Goal: Task Accomplishment & Management: Complete application form

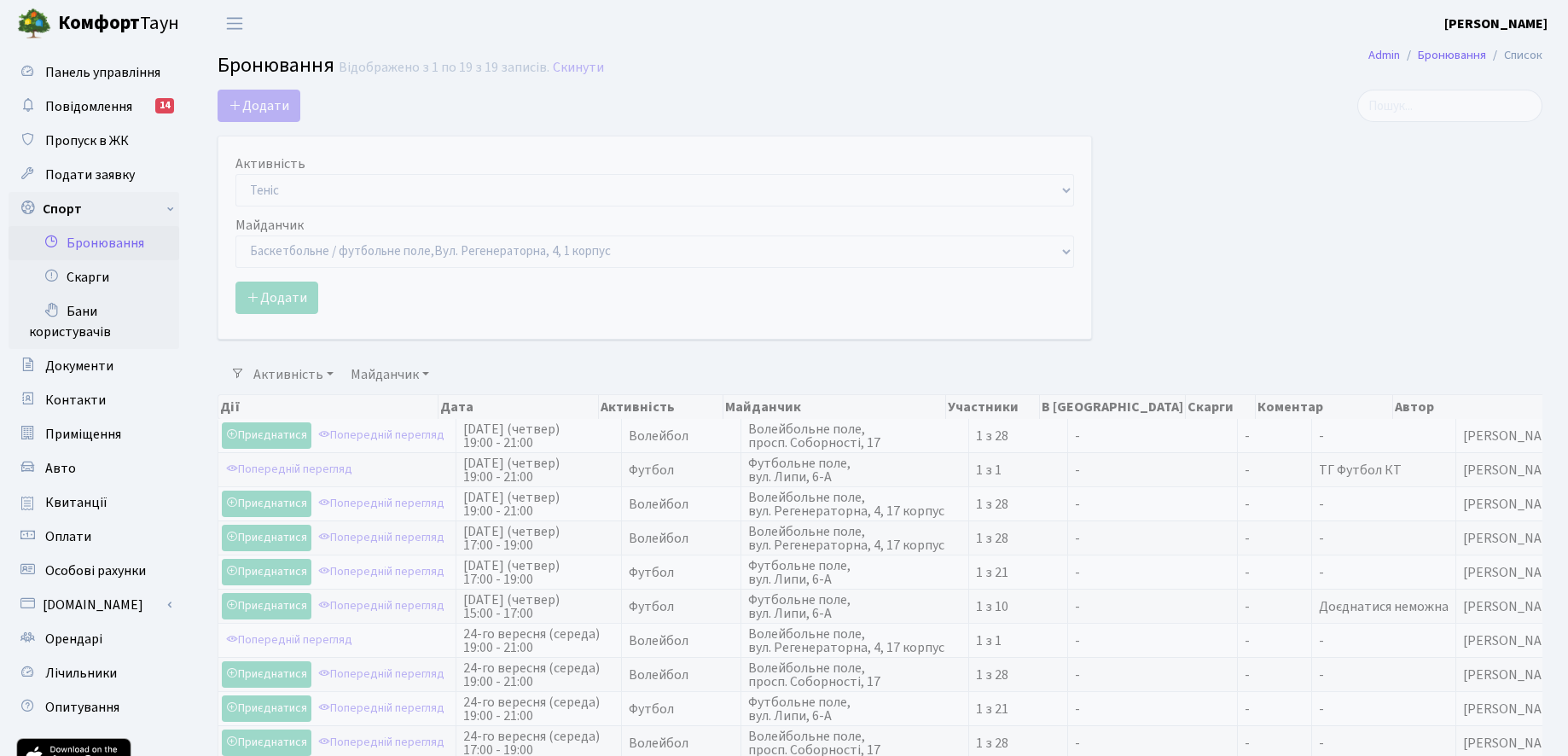
select select "1"
select select "25"
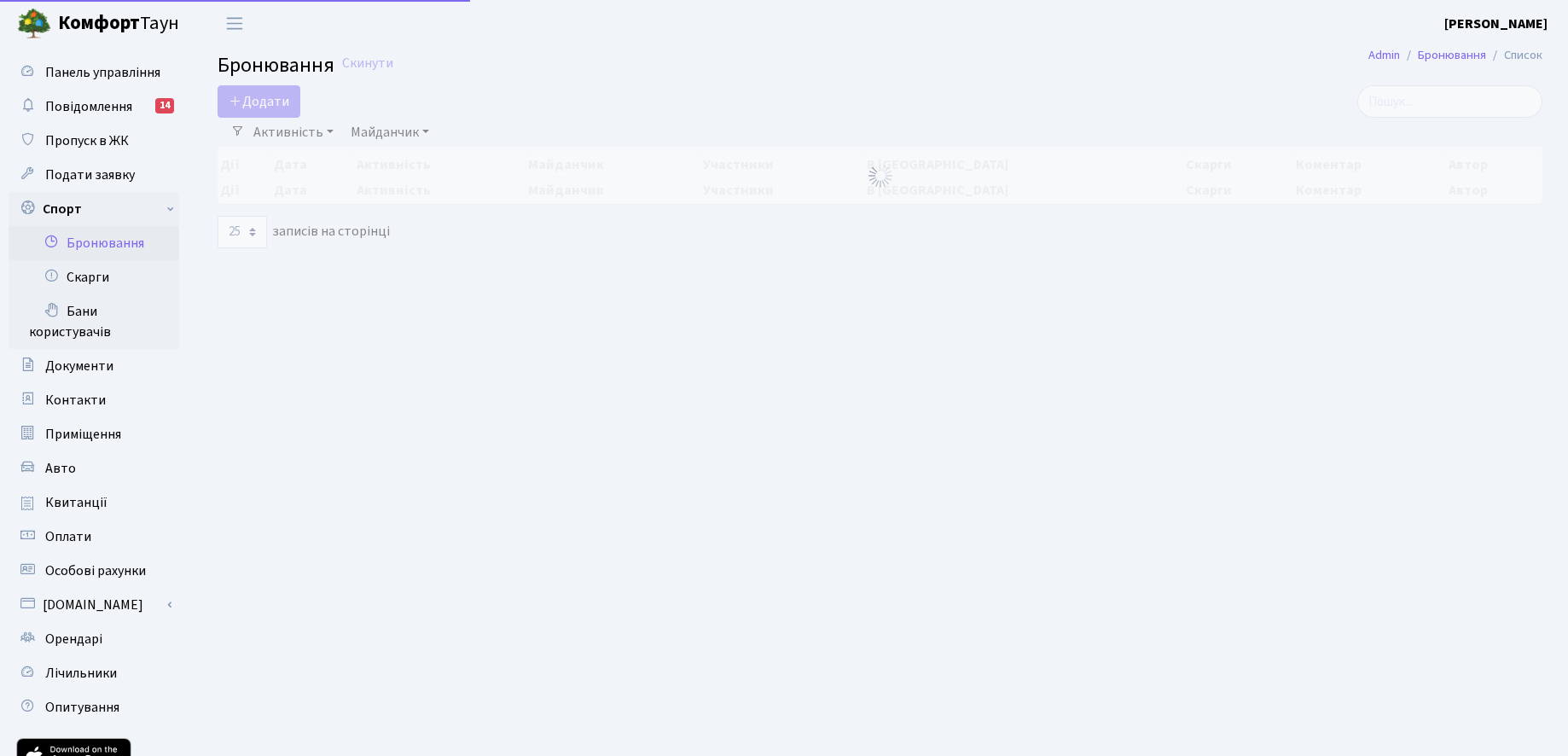
select select "25"
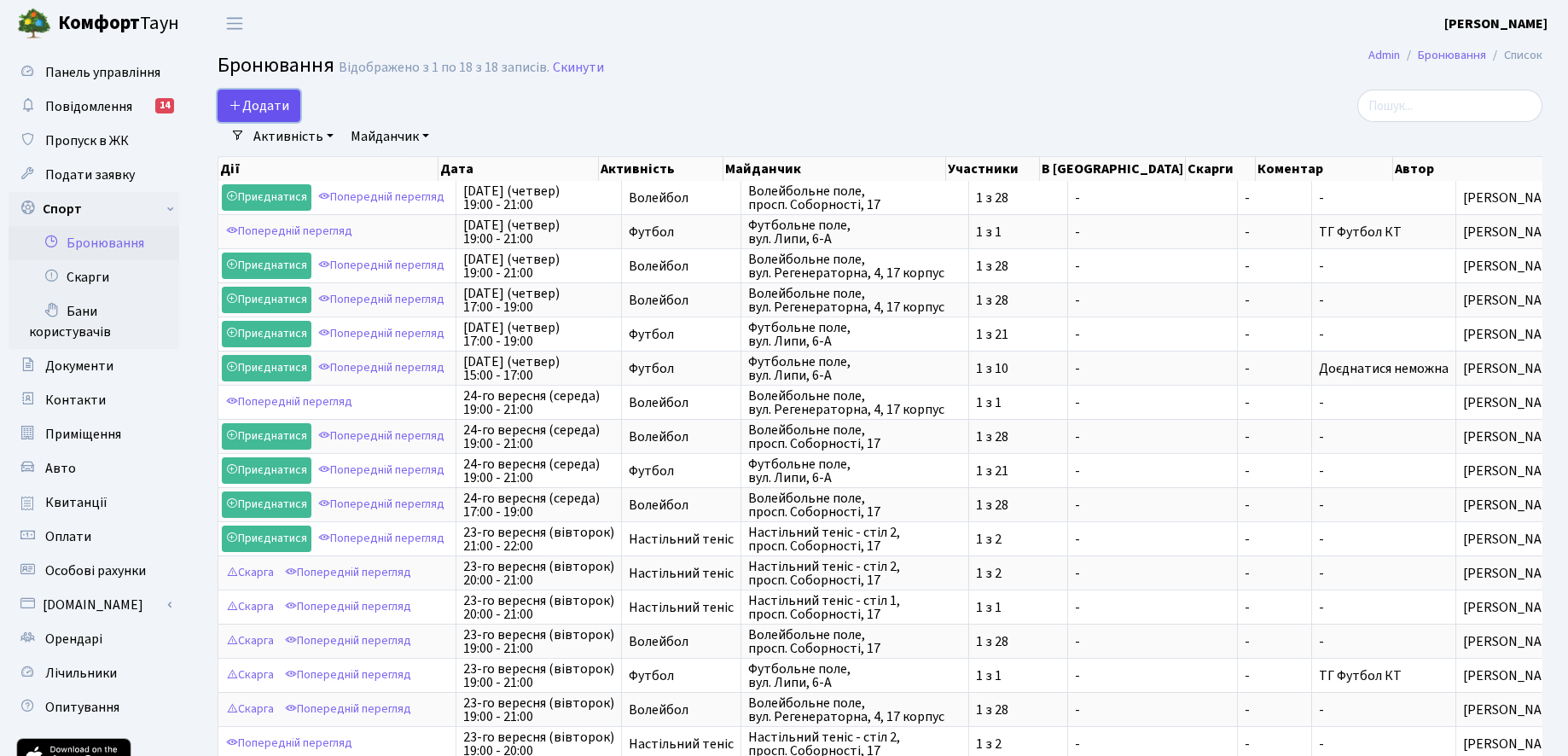
click at [256, 116] on button "Додати" at bounding box center [258, 106] width 82 height 33
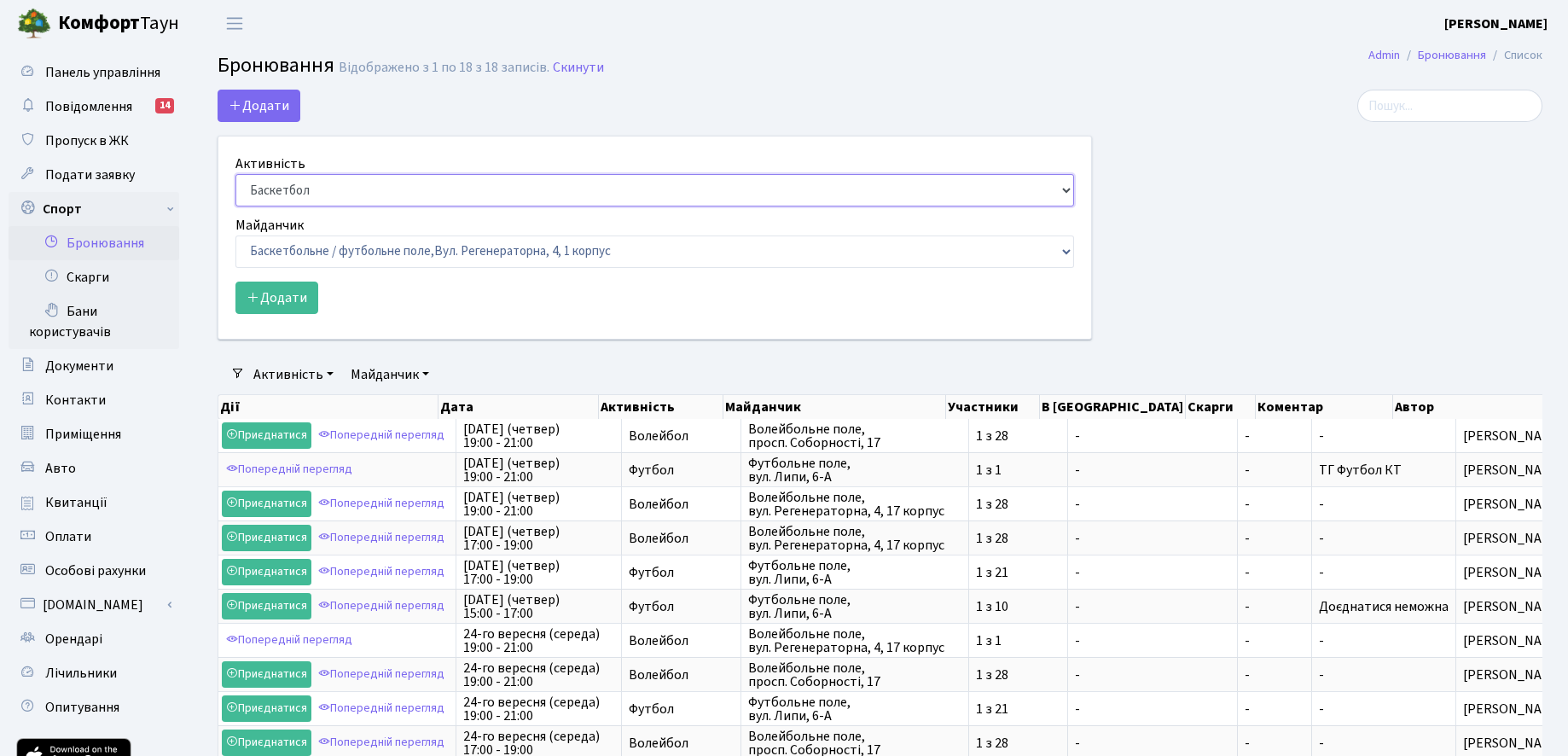
click at [272, 193] on select "Баскетбол Волейбол Йога Катання на роликах Настільний теніс [PERSON_NAME] Фітнес" at bounding box center [655, 190] width 838 height 33
select select "1"
click at [235, 174] on select "Баскетбол Волейбол Йога Катання на роликах Настільний теніс [PERSON_NAME] Фітнес" at bounding box center [655, 190] width 838 height 33
click at [301, 241] on select "Баскетбольне / футбольне поле, [GEOGRAPHIC_DATA]. [STREET_ADDRESS]. [STREET_ADD…" at bounding box center [655, 252] width 838 height 33
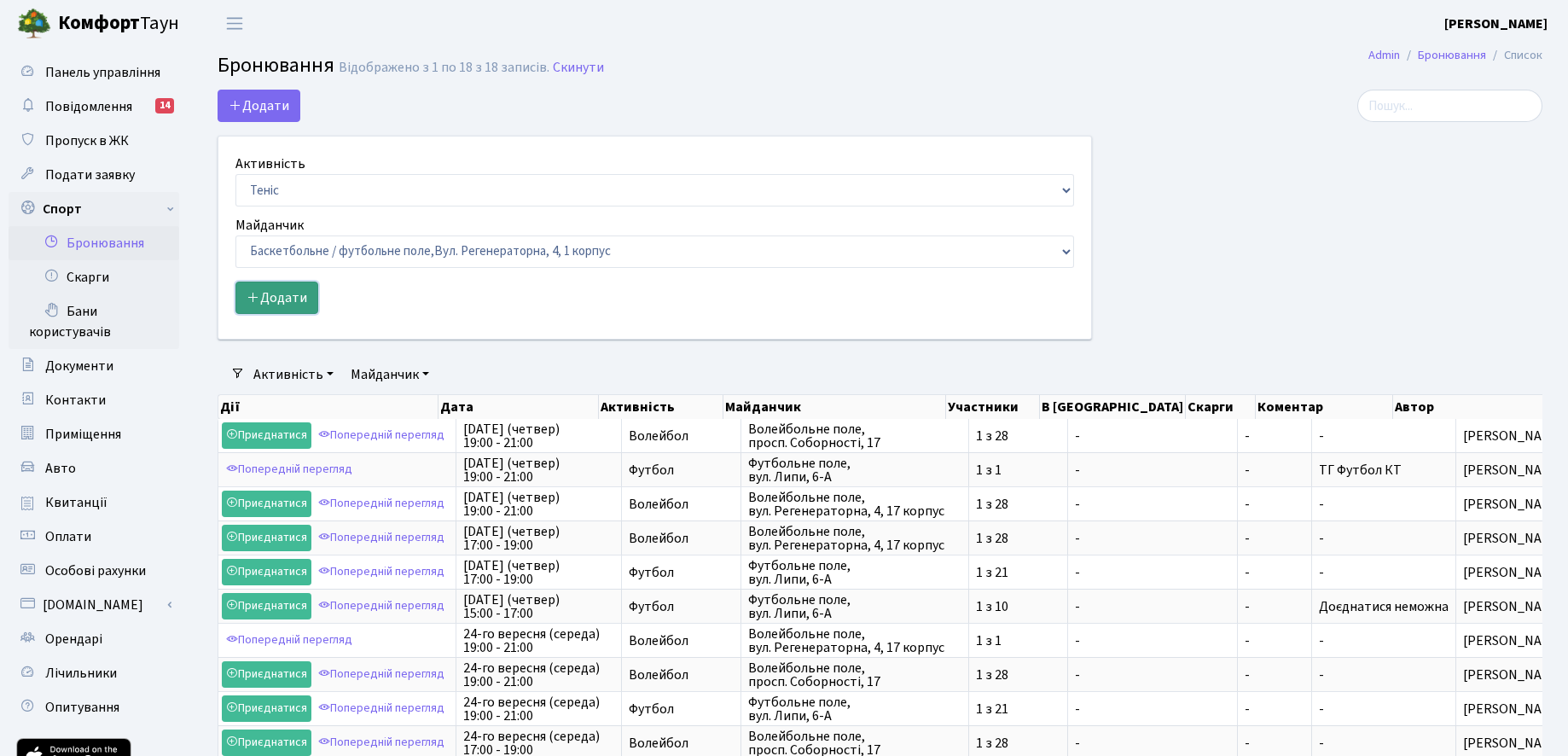
click at [289, 300] on button "Додати" at bounding box center [276, 298] width 82 height 33
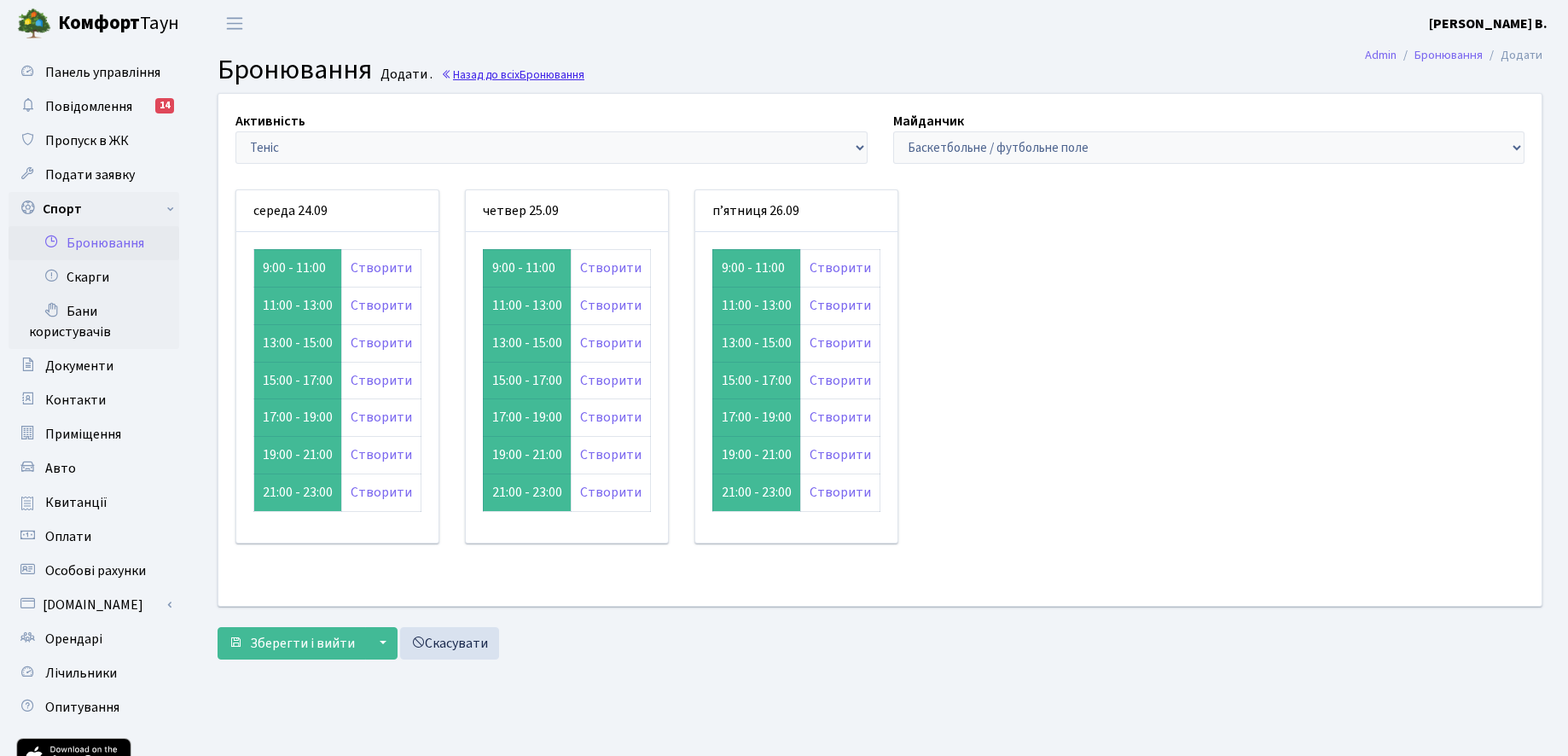
click at [497, 75] on link "Назад до всіх Бронювання" at bounding box center [512, 75] width 143 height 16
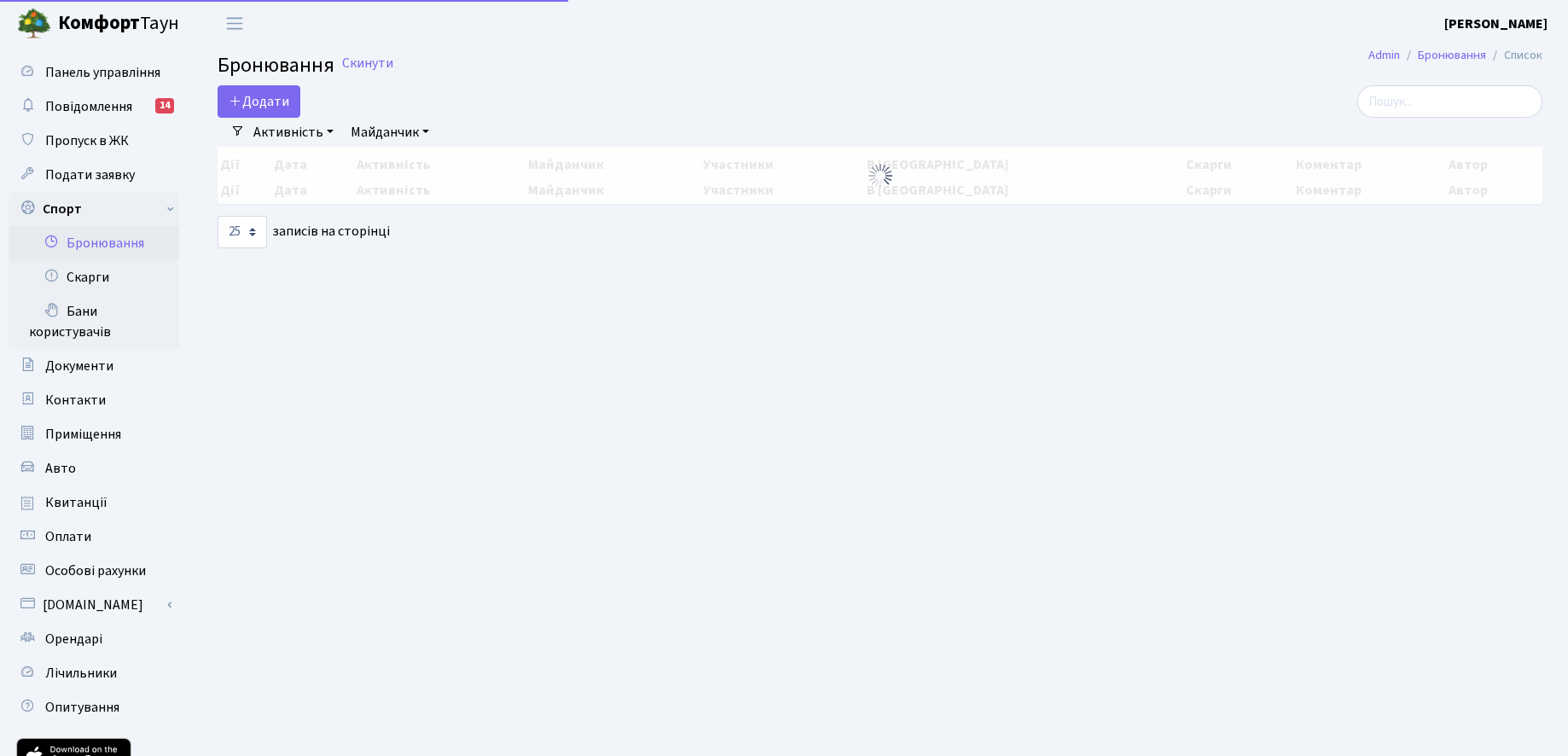
select select "25"
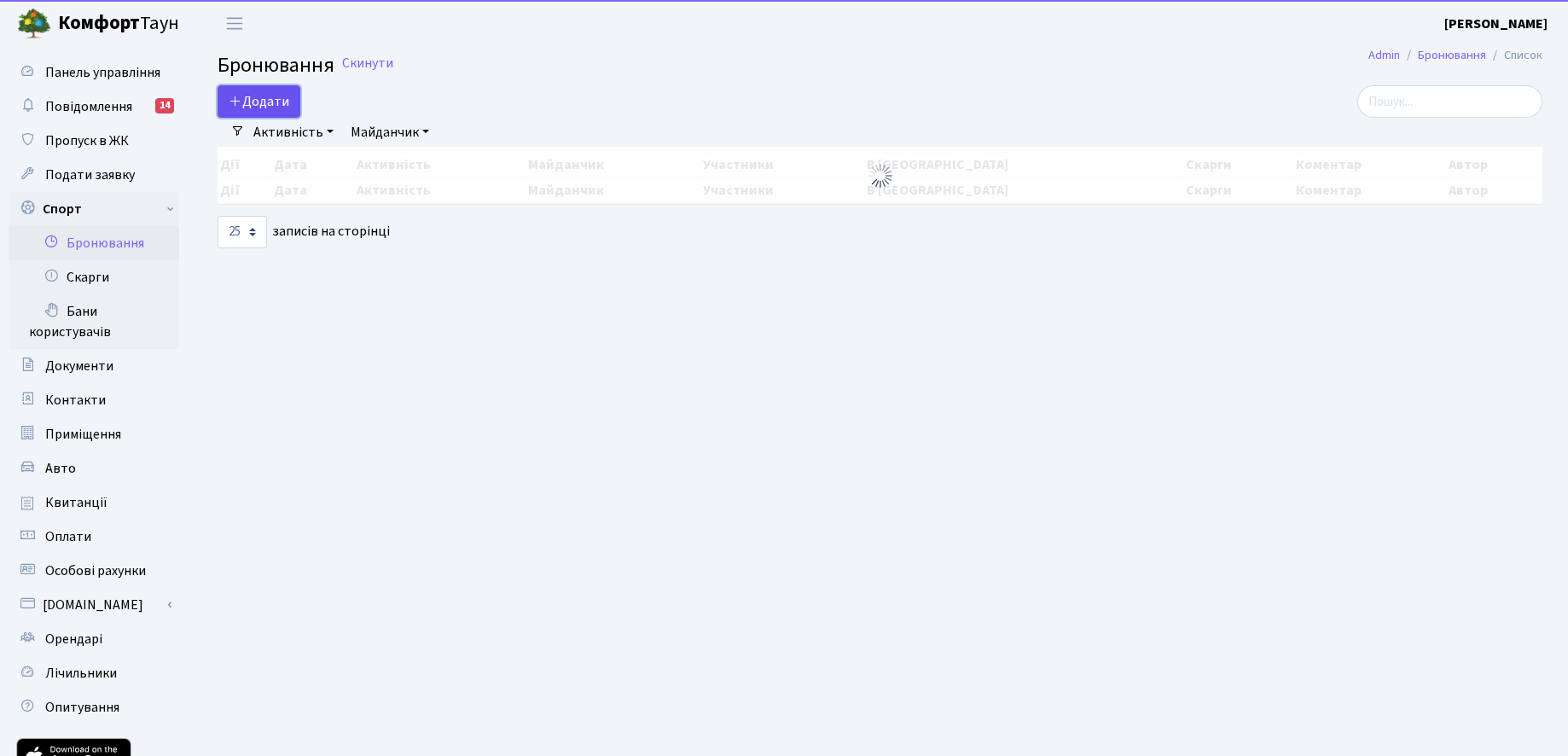
click at [270, 106] on button "Додати" at bounding box center [258, 101] width 82 height 33
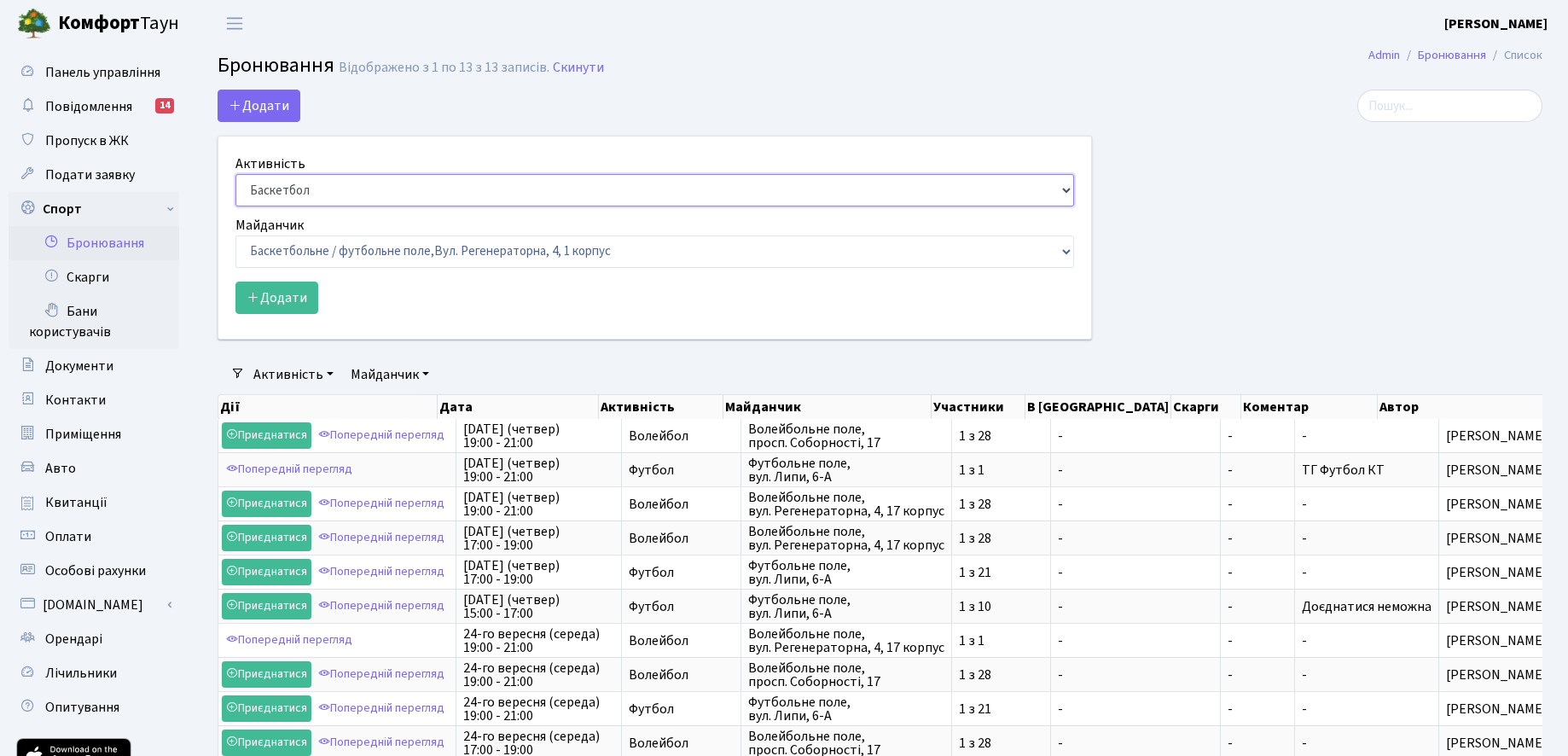
click at [288, 186] on select "Баскетбол Волейбол Йога Катання на роликах Настільний теніс [PERSON_NAME] Фітнес" at bounding box center [655, 190] width 838 height 33
select select "1"
click at [235, 174] on select "Баскетбол Волейбол Йога Катання на роликах Настільний теніс [PERSON_NAME] Фітнес" at bounding box center [655, 190] width 838 height 33
click at [311, 238] on select "Баскетбольне / футбольне поле, [GEOGRAPHIC_DATA]. [STREET_ADDRESS]. [STREET_ADD…" at bounding box center [655, 252] width 838 height 33
